Goal: Information Seeking & Learning: Learn about a topic

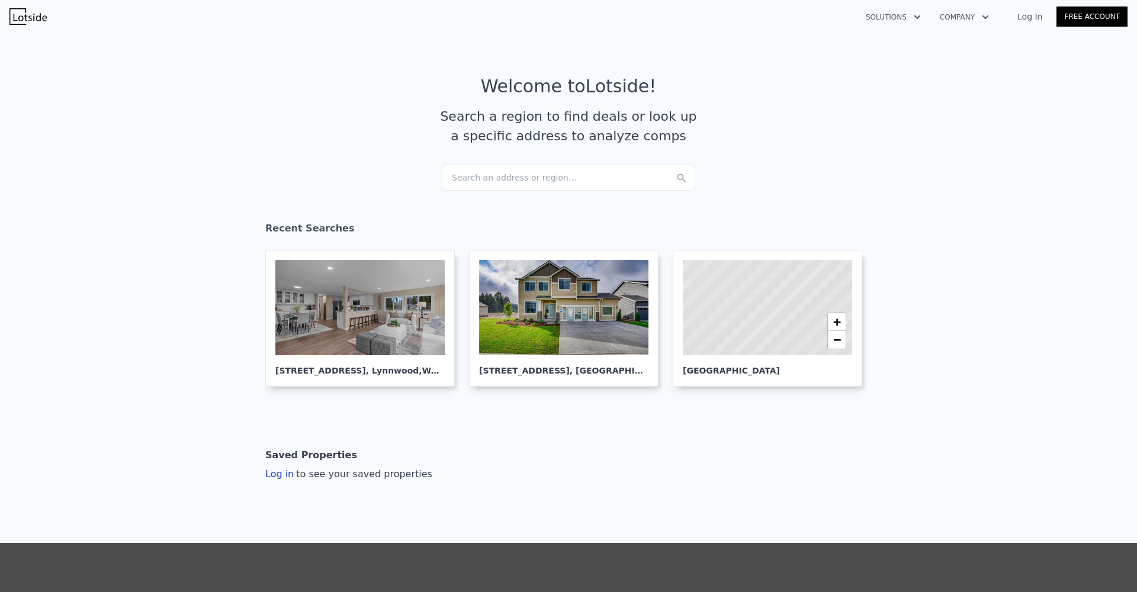
click at [612, 185] on div "Search an address or region..." at bounding box center [568, 178] width 253 height 26
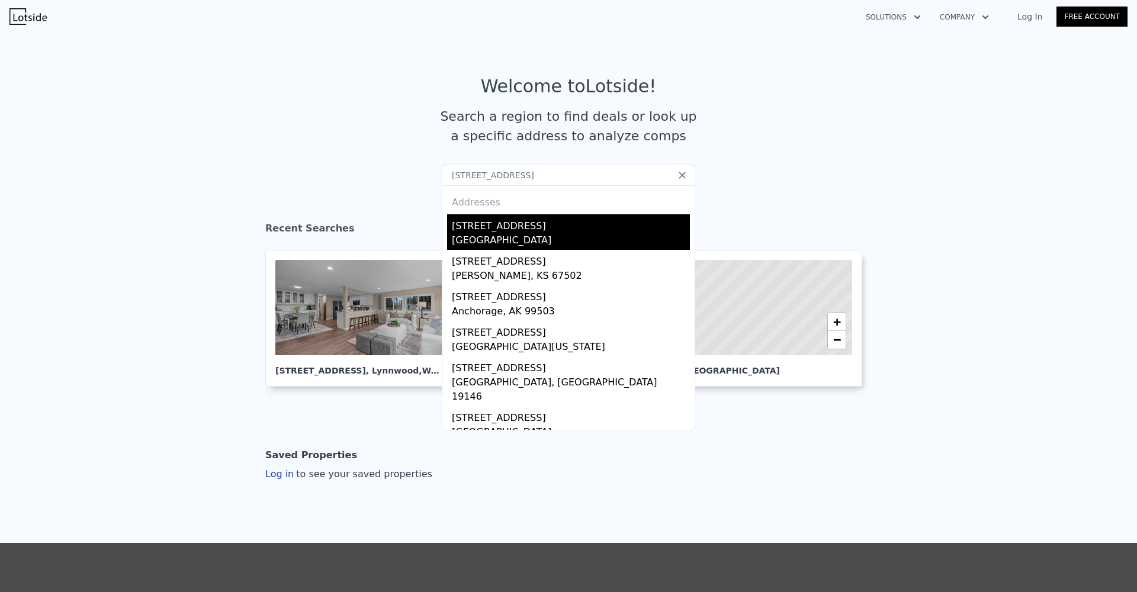
type input "[STREET_ADDRESS]"
click at [468, 242] on div "[GEOGRAPHIC_DATA]" at bounding box center [571, 241] width 238 height 17
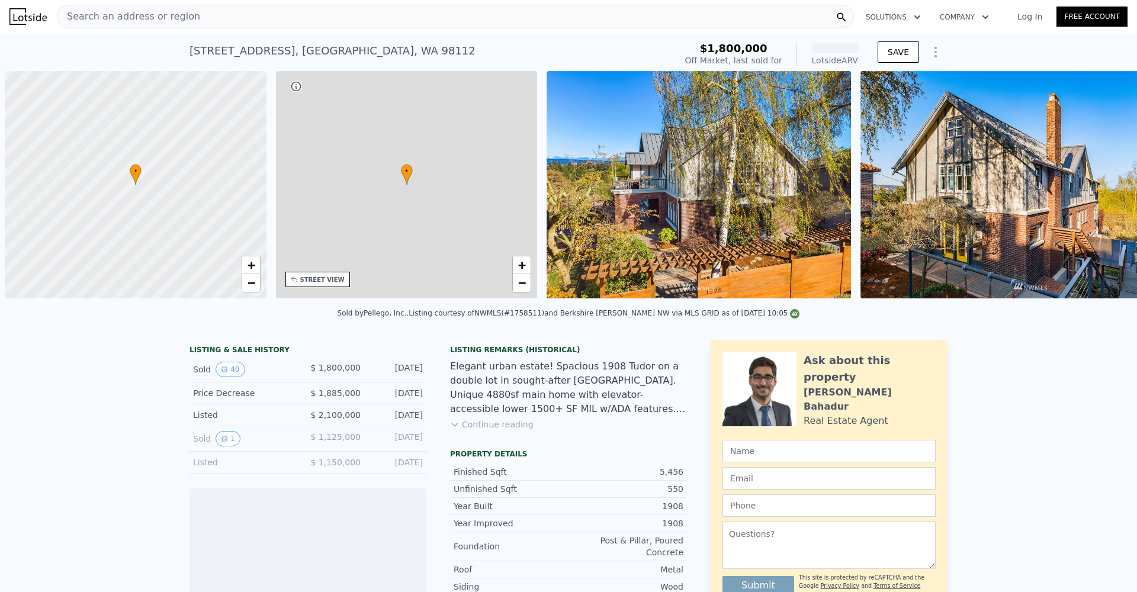
scroll to position [0, 5]
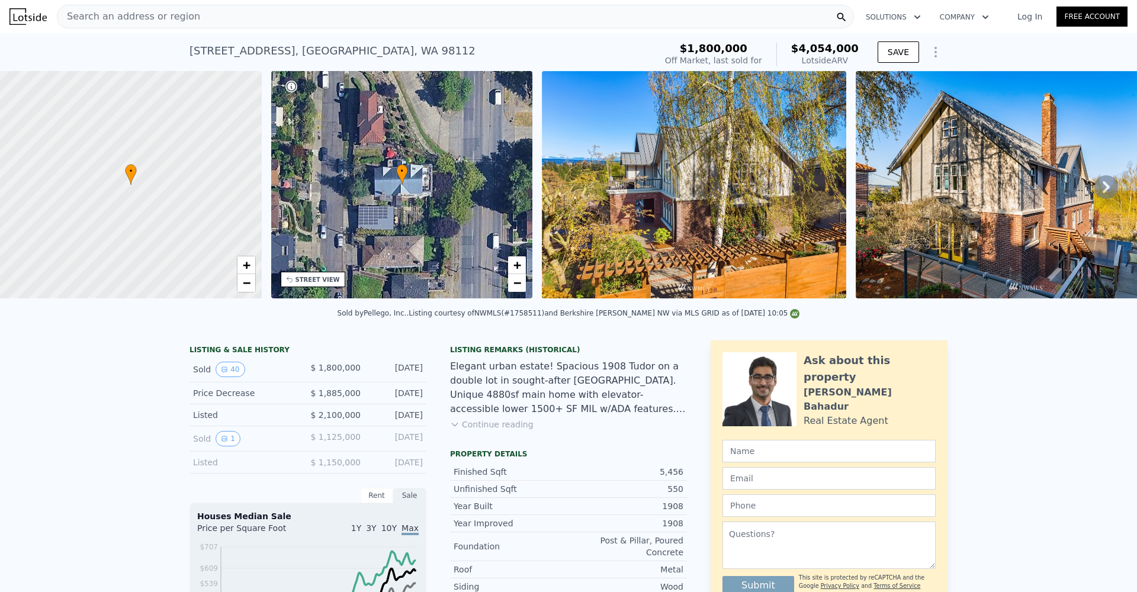
click at [110, 27] on div "Search an address or region" at bounding box center [455, 17] width 797 height 24
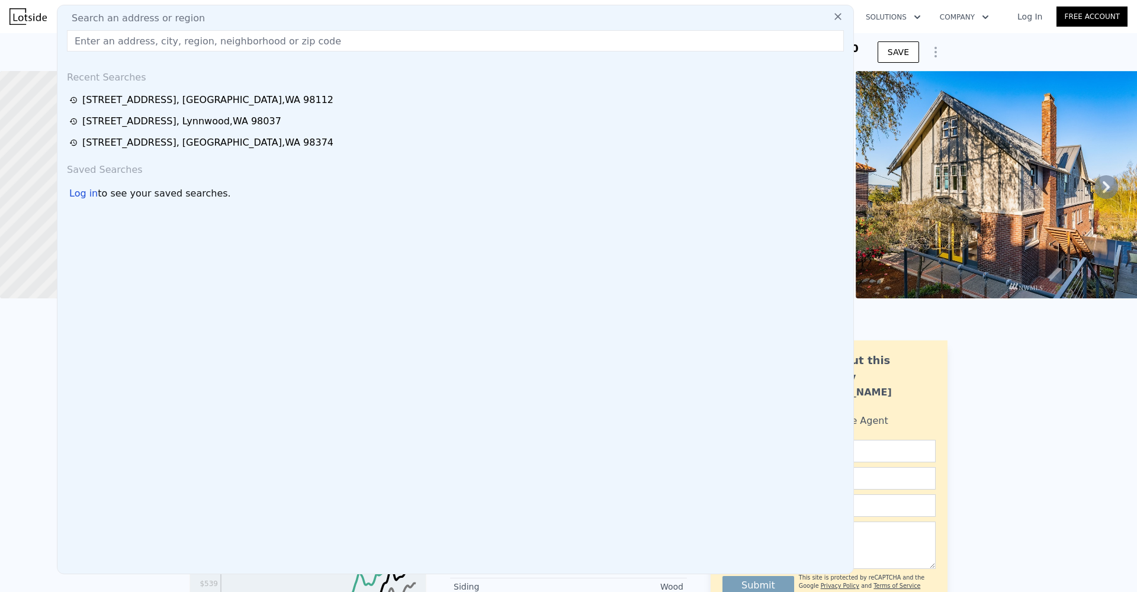
click at [110, 23] on span "Search an address or region" at bounding box center [133, 18] width 143 height 14
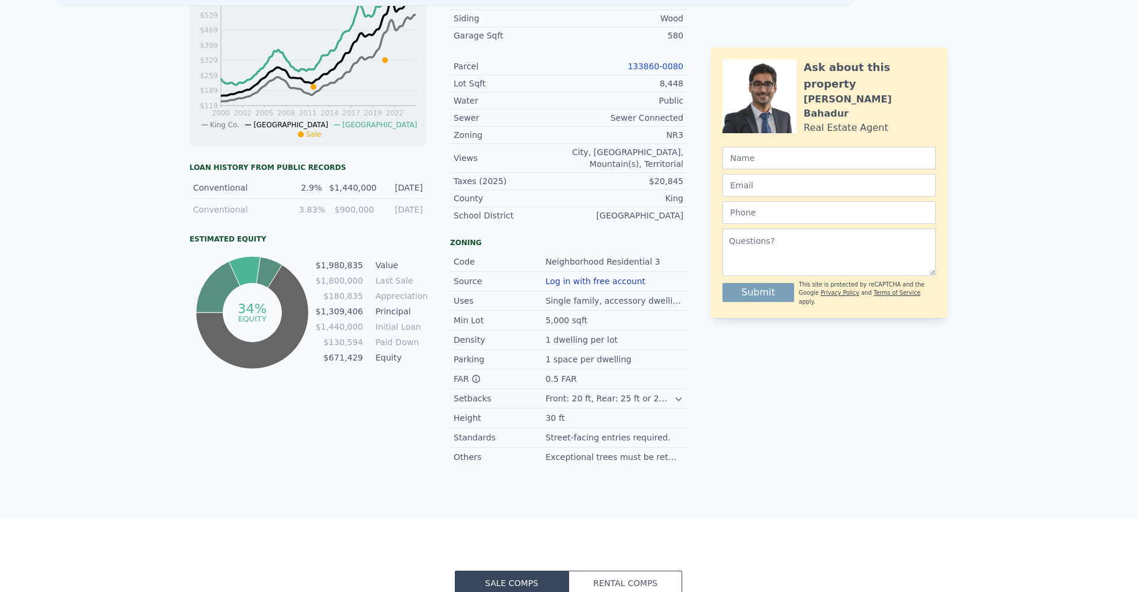
scroll to position [0, 0]
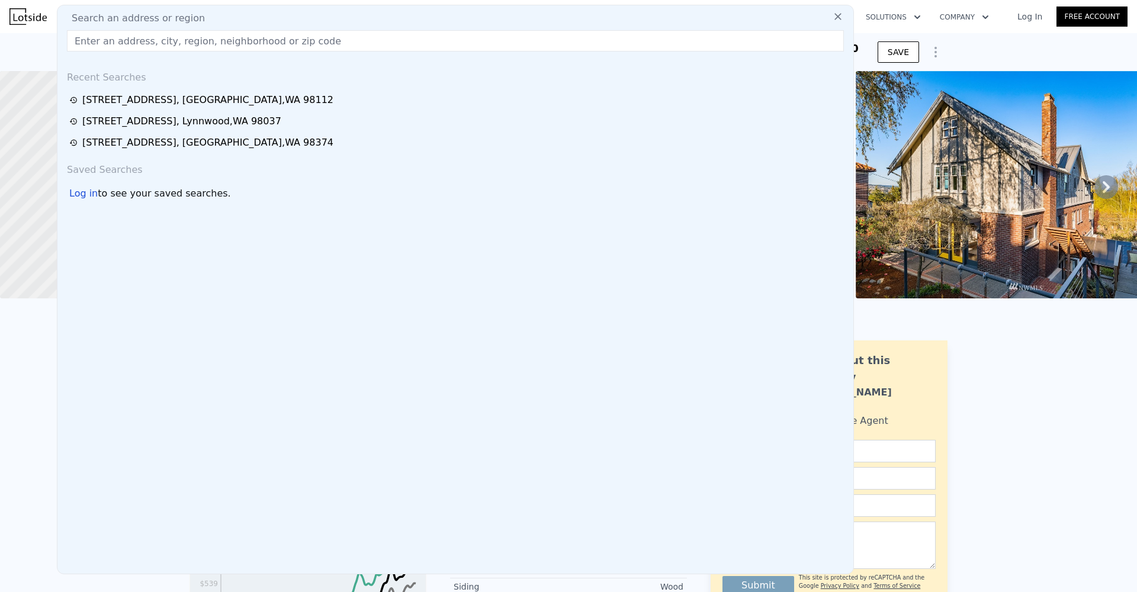
click at [832, 18] on icon at bounding box center [838, 17] width 12 height 12
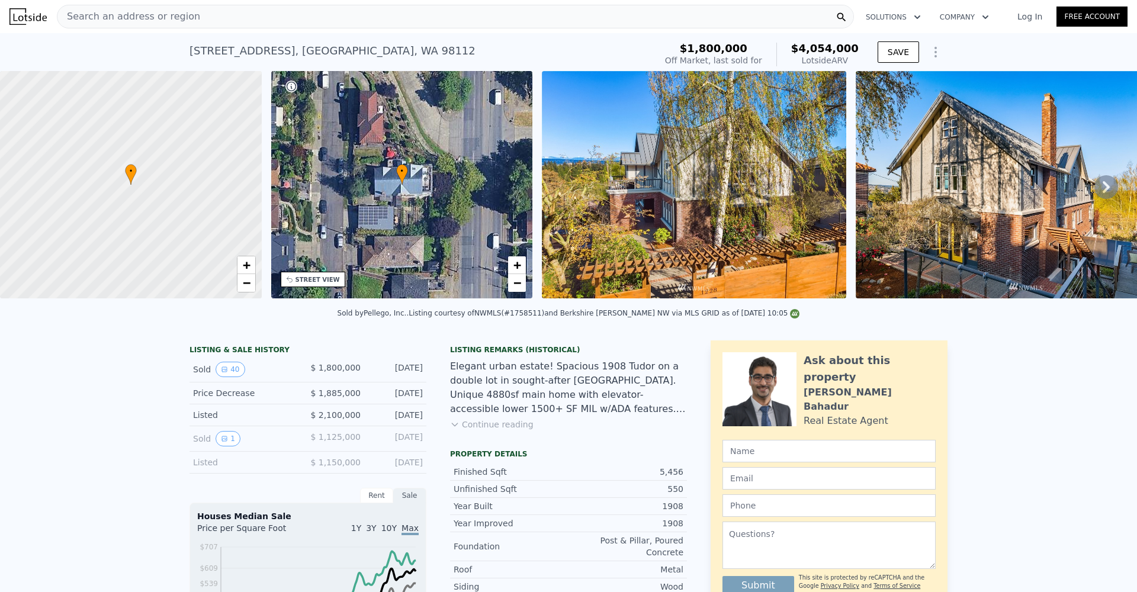
click at [549, 21] on div "Search an address or region" at bounding box center [455, 17] width 797 height 24
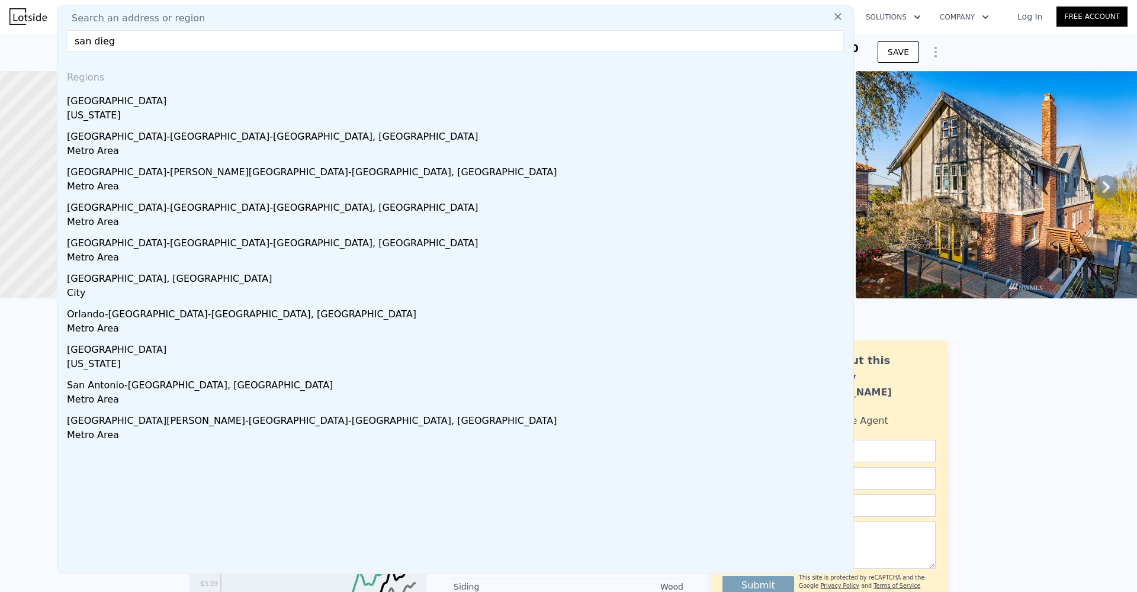
type input "[GEOGRAPHIC_DATA]"
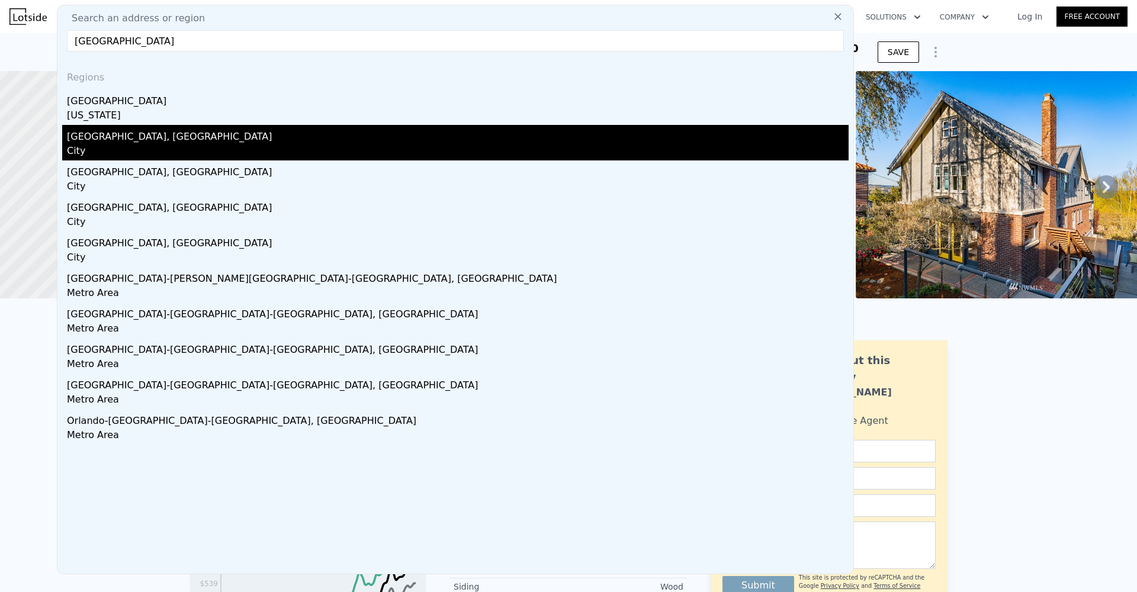
drag, startPoint x: 549, startPoint y: 19, endPoint x: 282, endPoint y: 149, distance: 296.9
click at [282, 149] on div "City" at bounding box center [458, 152] width 782 height 17
